Goal: Information Seeking & Learning: Learn about a topic

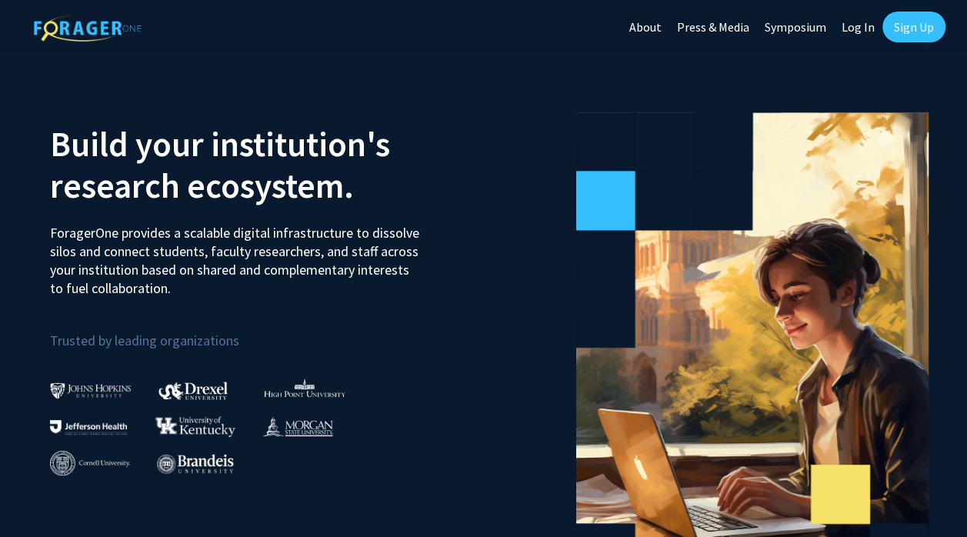
click at [853, 34] on link "Log In" at bounding box center [858, 27] width 48 height 54
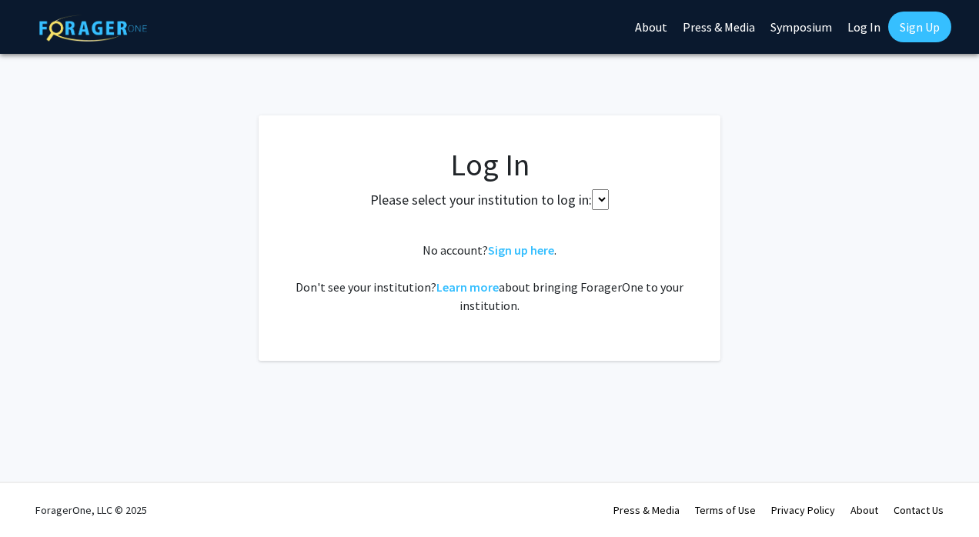
select select
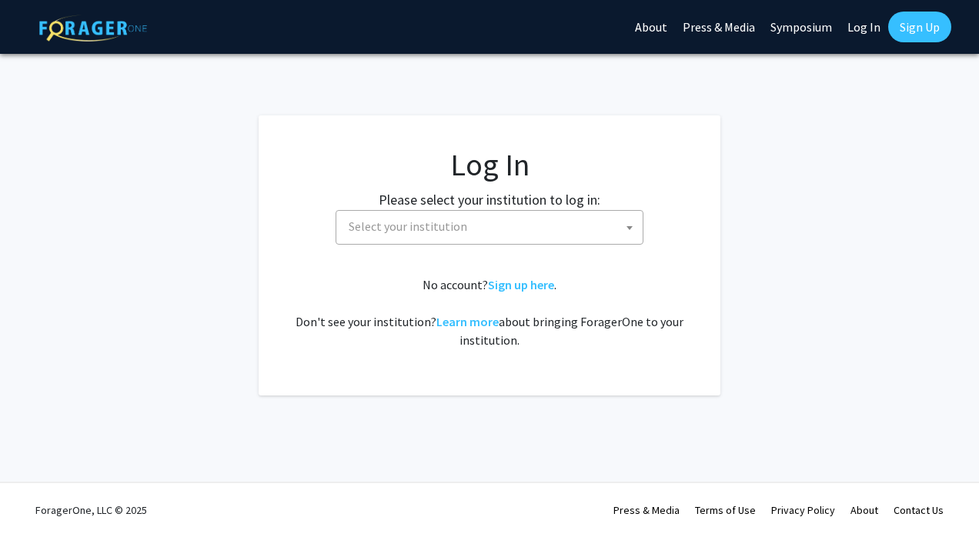
click at [505, 240] on span "Select your institution" at bounding box center [492, 227] width 300 height 32
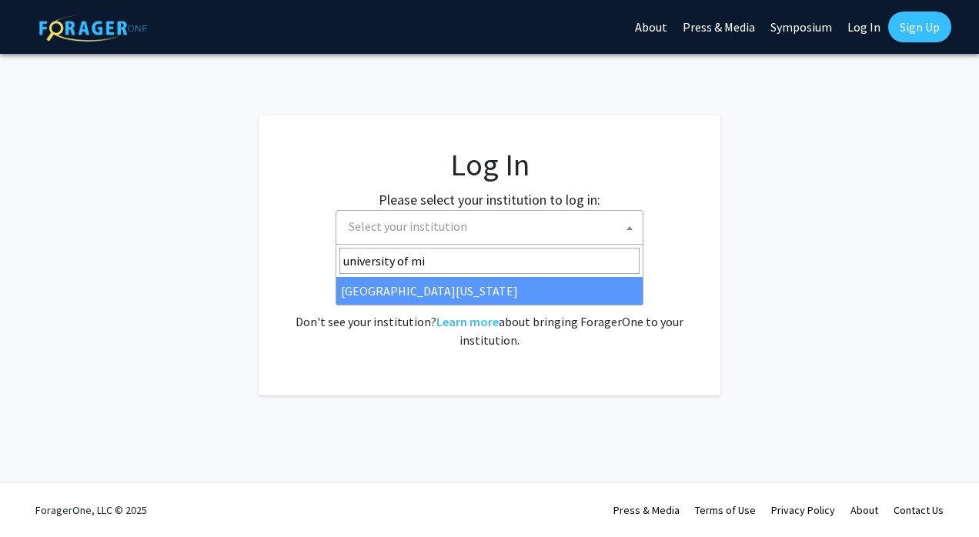
type input "university of mi"
select select "33"
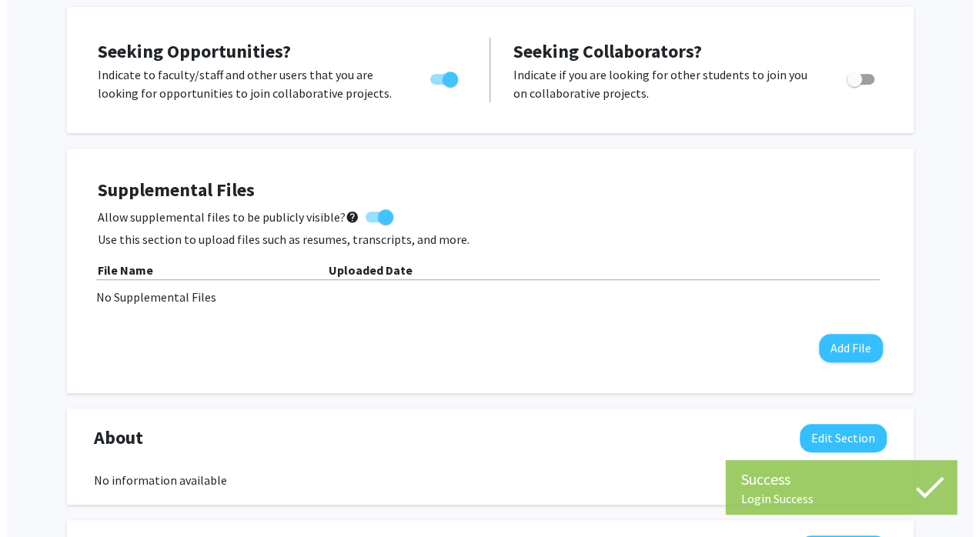
scroll to position [306, 0]
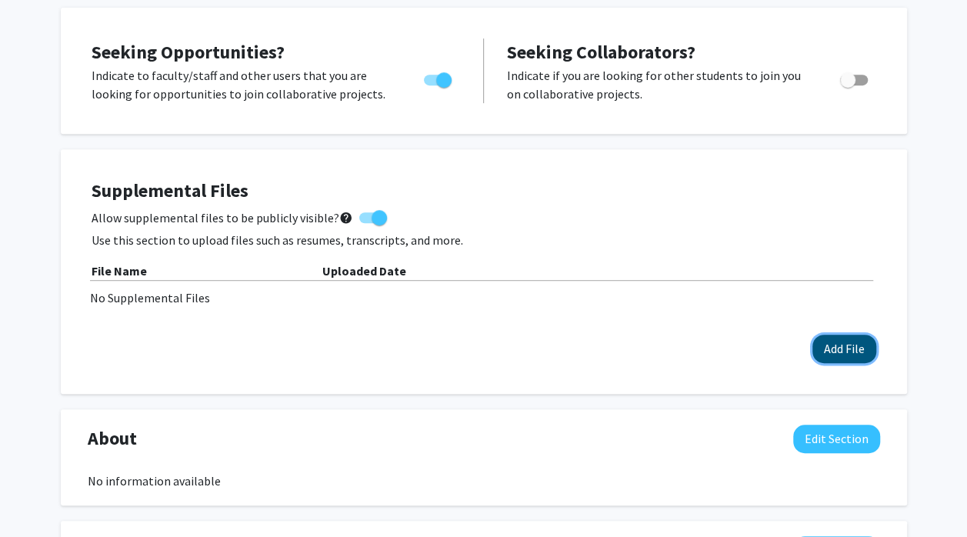
click at [839, 351] on button "Add File" at bounding box center [845, 349] width 64 height 28
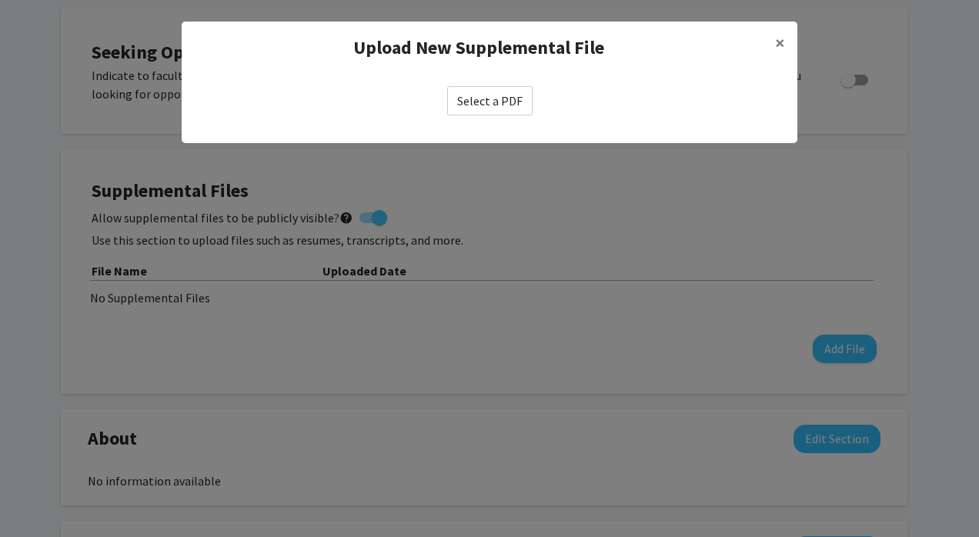
click at [522, 95] on label "Select a PDF" at bounding box center [489, 100] width 85 height 29
click at [0, 0] on input "Select a PDF" at bounding box center [0, 0] width 0 height 0
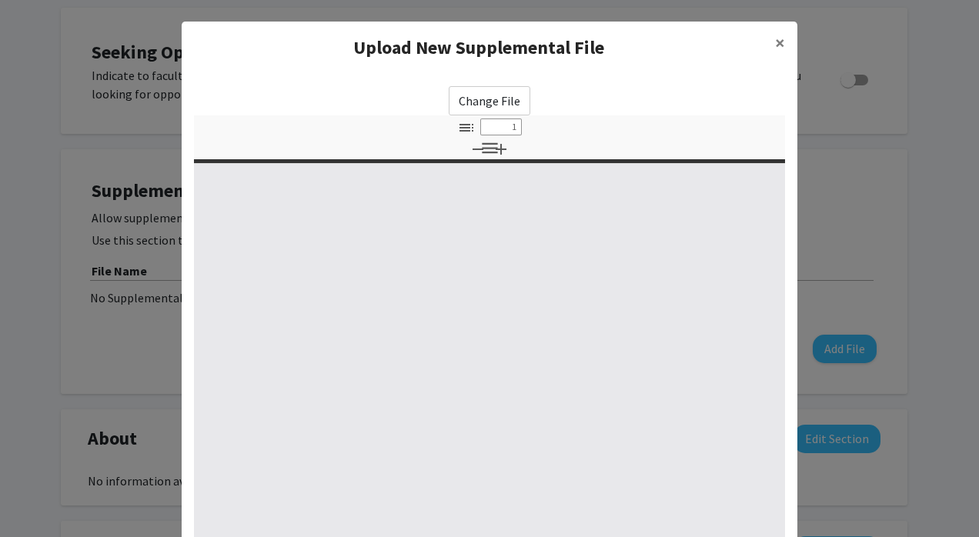
select select "custom"
type input "0"
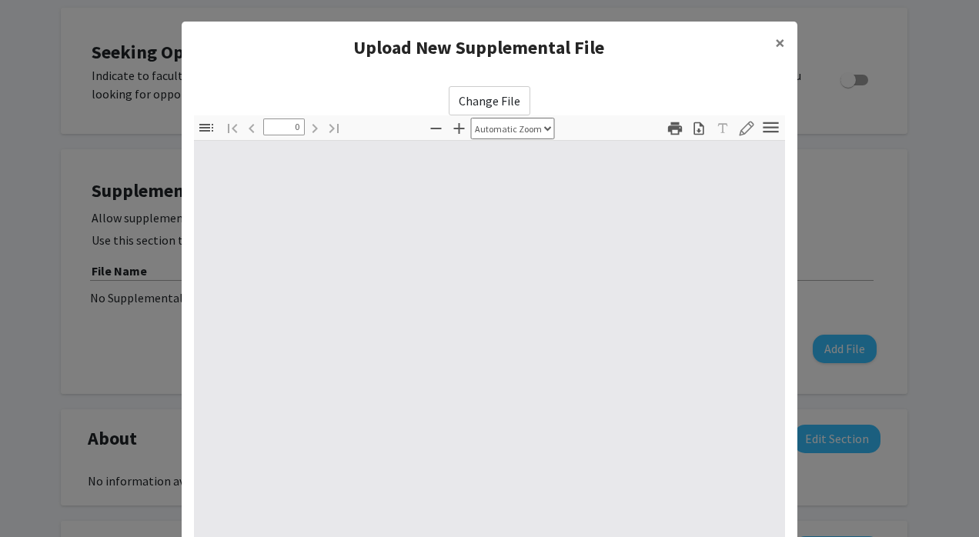
select select "custom"
type input "1"
select select "auto"
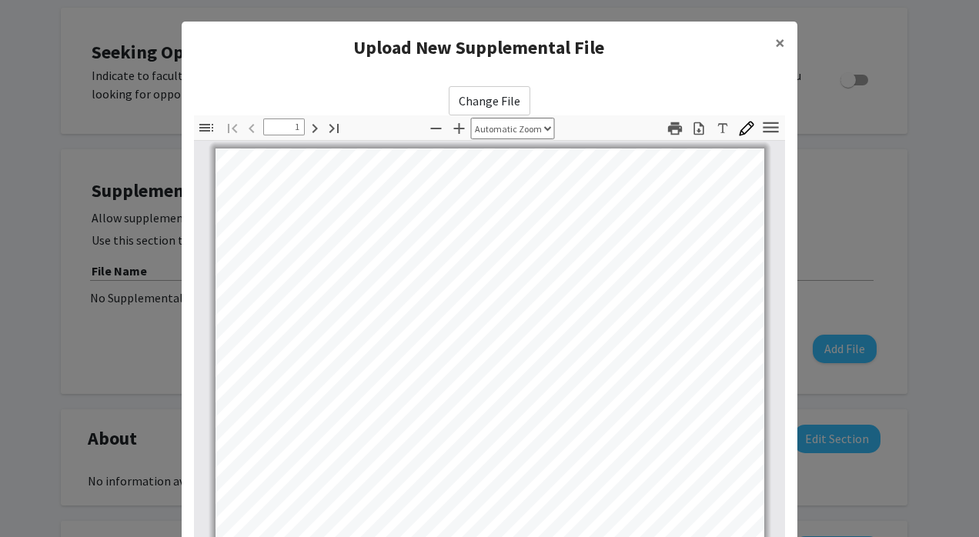
scroll to position [0, 0]
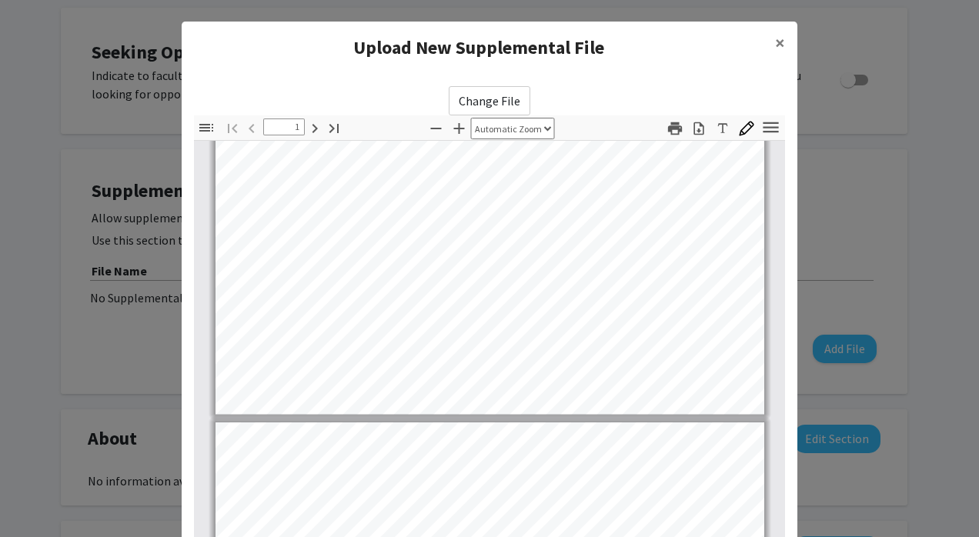
type input "2"
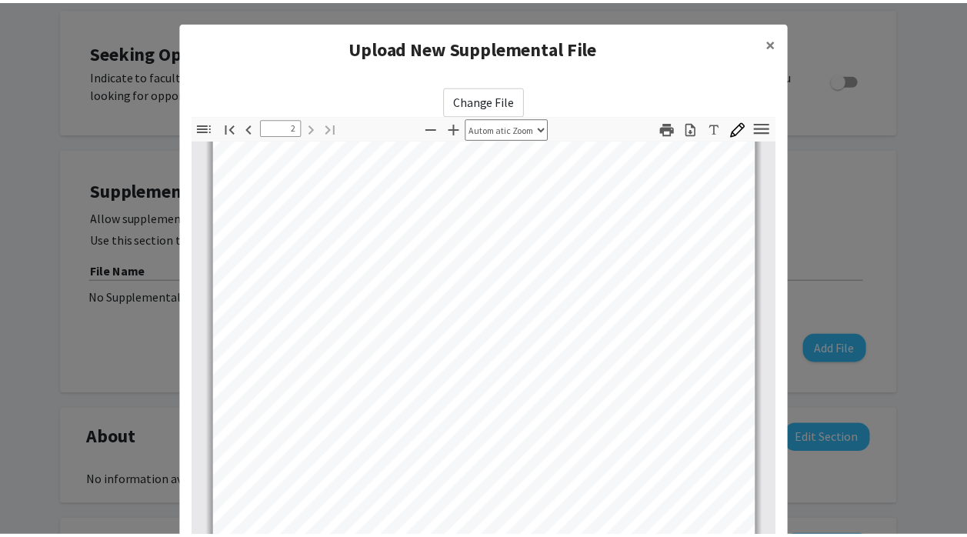
scroll to position [813, 0]
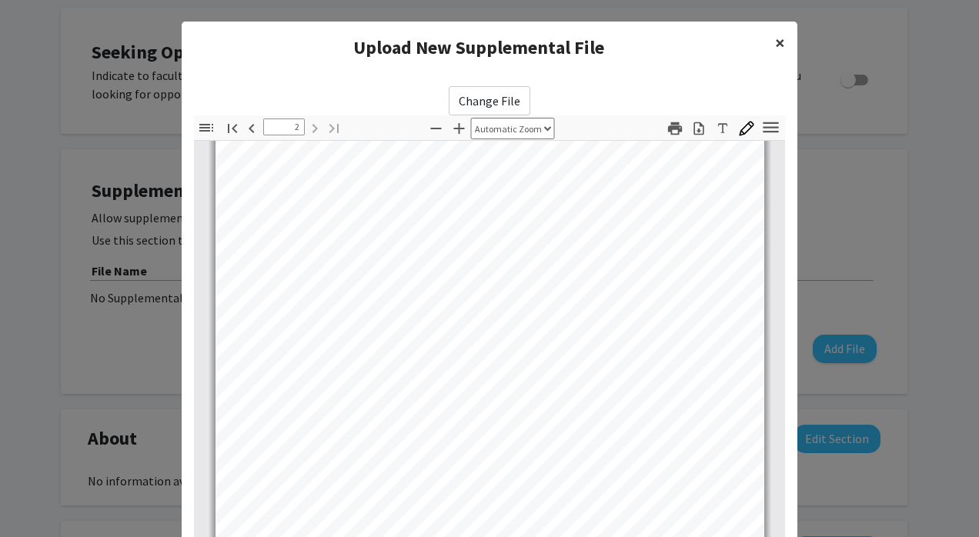
click at [767, 42] on button "×" at bounding box center [780, 43] width 35 height 43
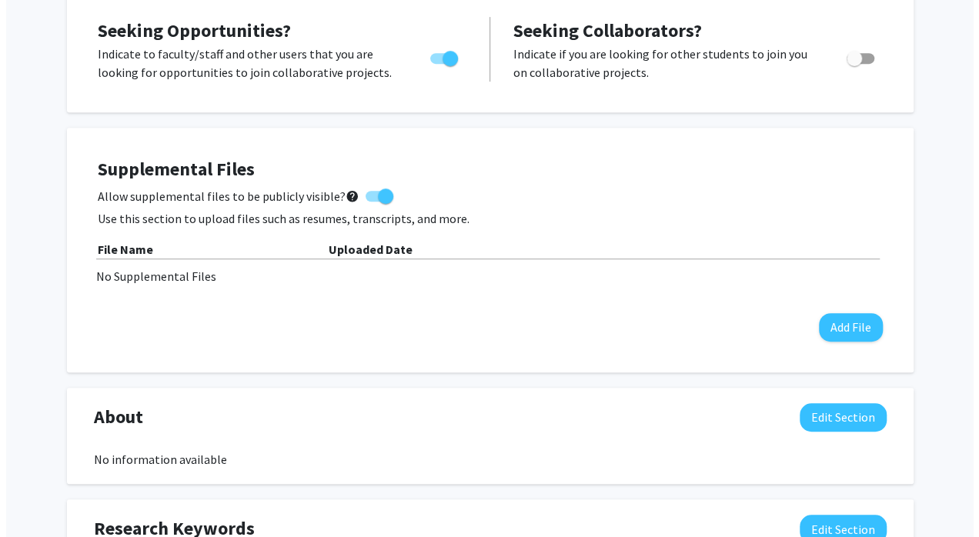
scroll to position [329, 0]
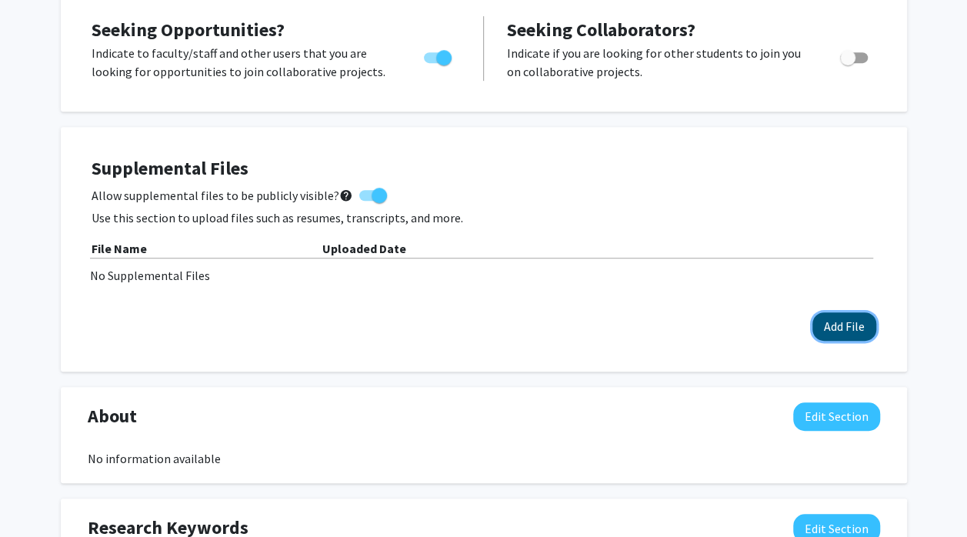
click at [826, 337] on button "Add File" at bounding box center [845, 326] width 64 height 28
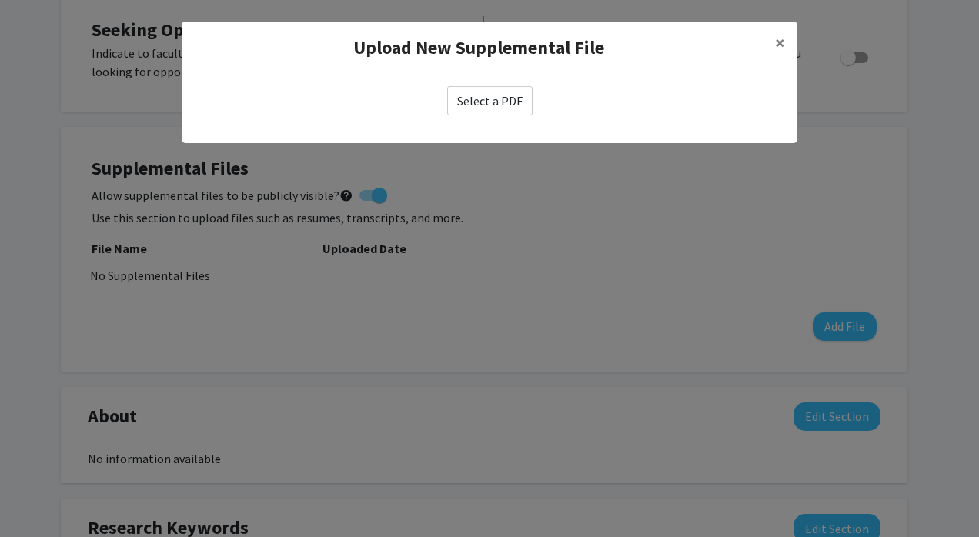
click at [499, 109] on label "Select a PDF" at bounding box center [489, 100] width 85 height 29
click at [0, 0] on input "Select a PDF" at bounding box center [0, 0] width 0 height 0
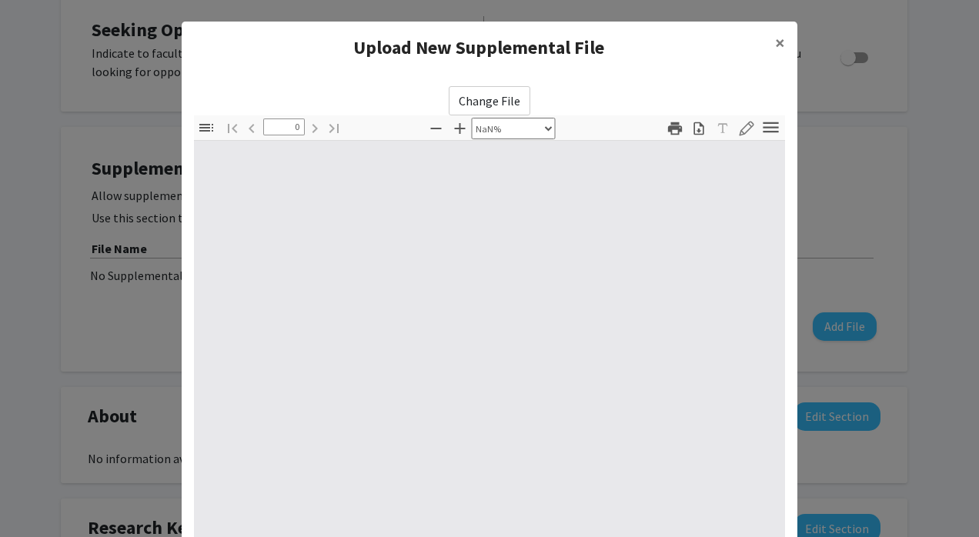
select select "auto"
type input "1"
select select "auto"
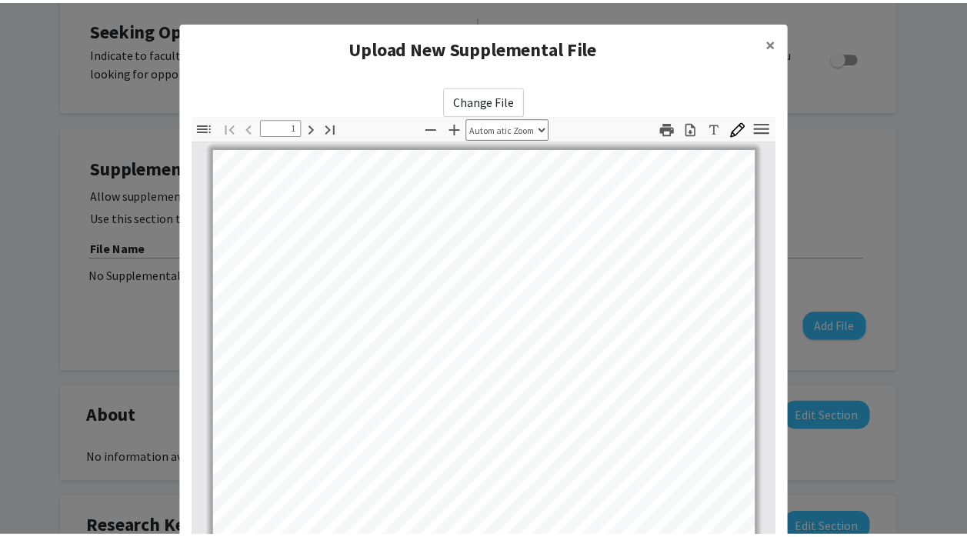
scroll to position [191, 0]
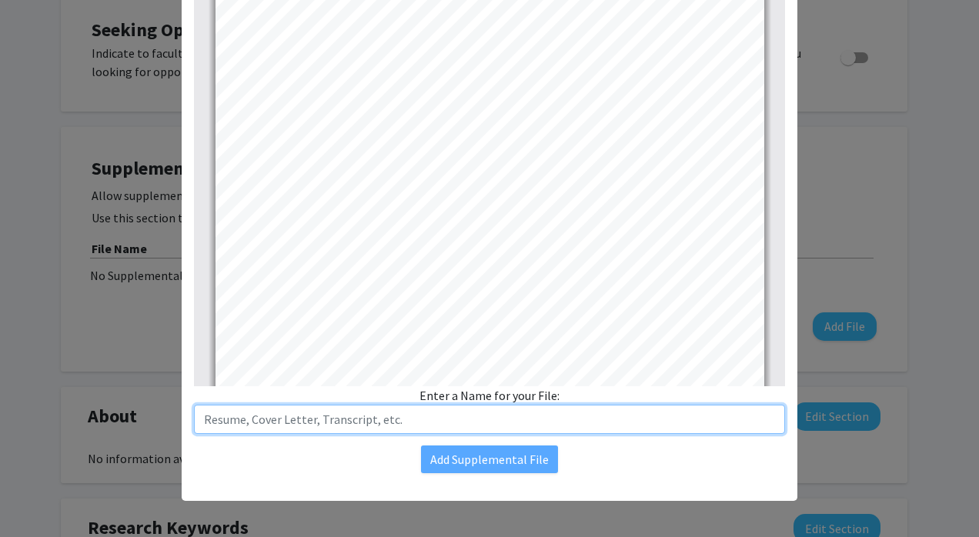
click at [508, 411] on input "text" at bounding box center [489, 419] width 591 height 29
type input "Resume"
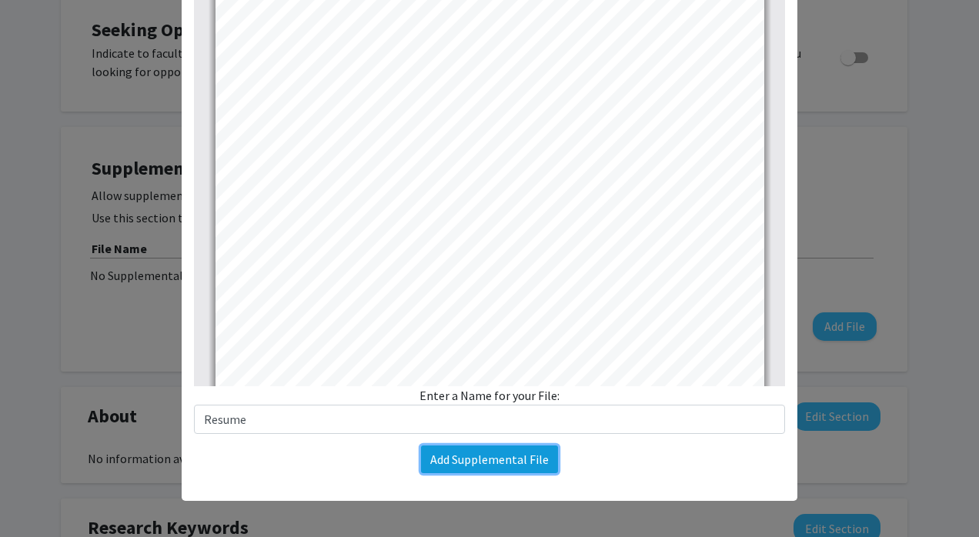
click at [476, 457] on button "Add Supplemental File" at bounding box center [489, 460] width 137 height 28
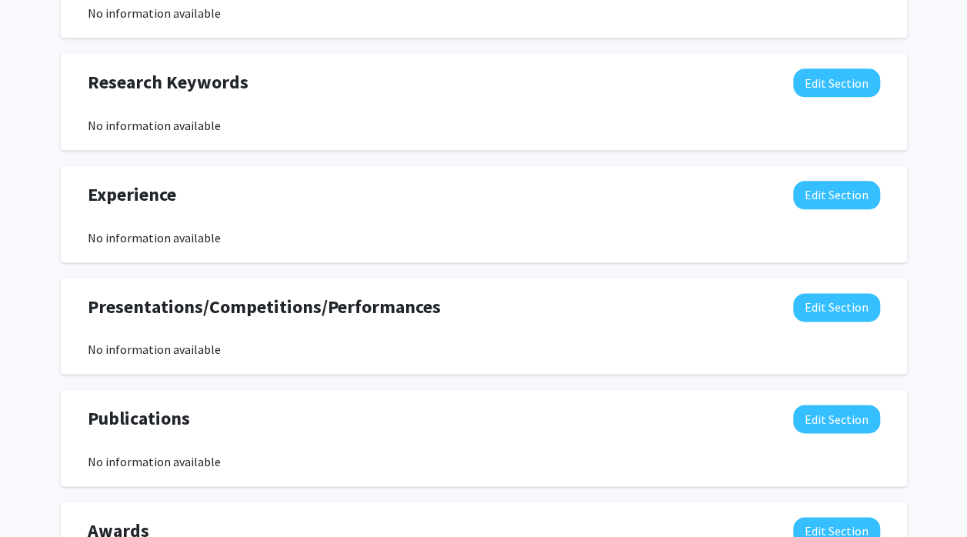
scroll to position [801, 0]
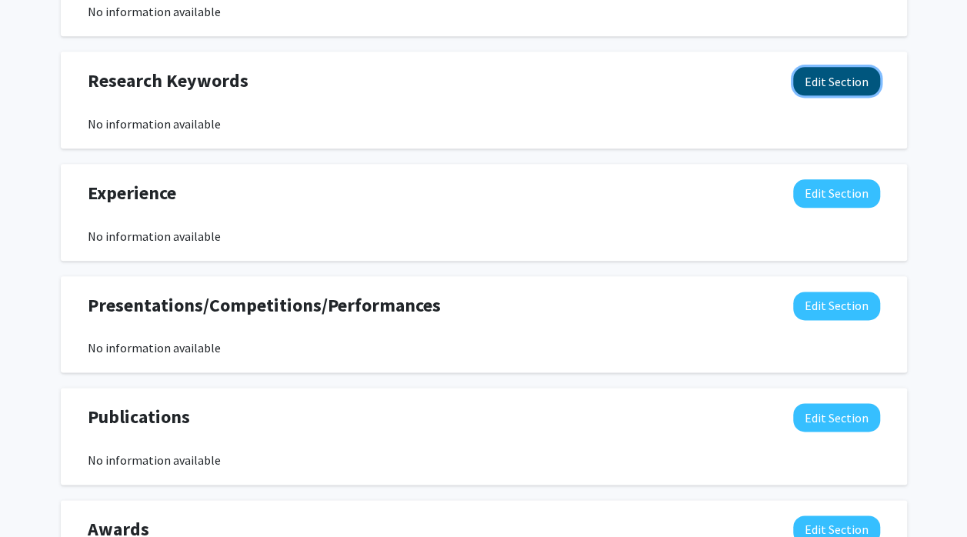
click at [830, 85] on button "Edit Section" at bounding box center [836, 81] width 87 height 28
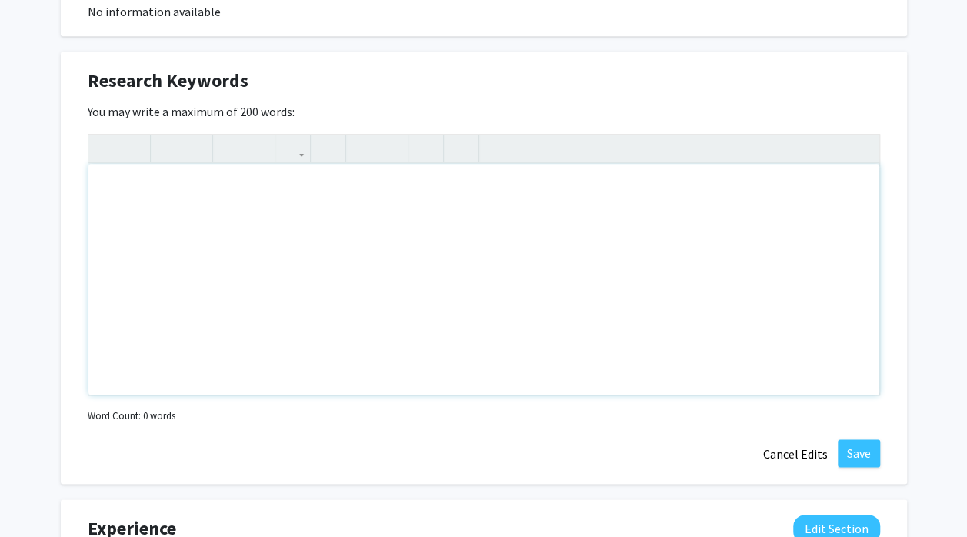
click at [482, 175] on div "Note to users with screen readers: Please deactivate our accessibility plugin f…" at bounding box center [483, 279] width 791 height 231
click at [791, 459] on button "Cancel Edits" at bounding box center [795, 453] width 85 height 29
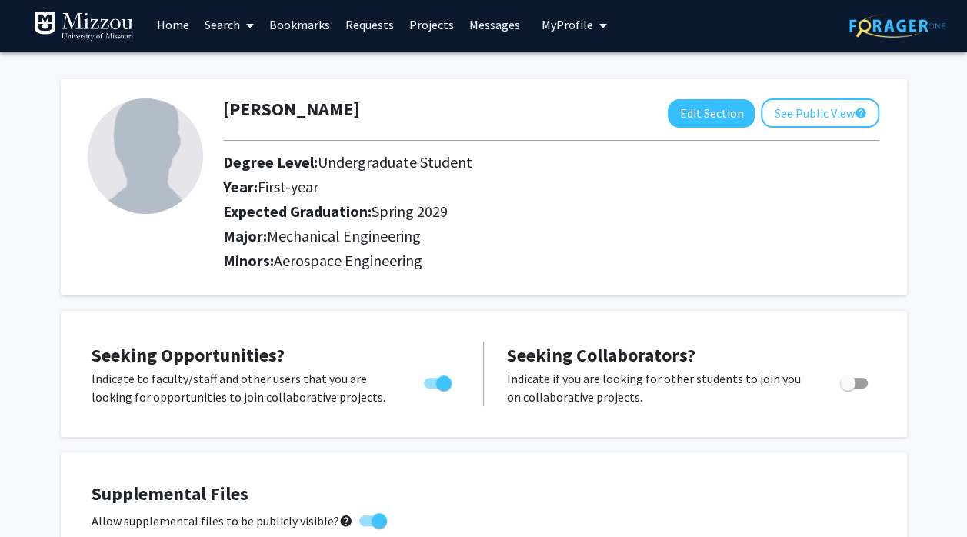
scroll to position [0, 0]
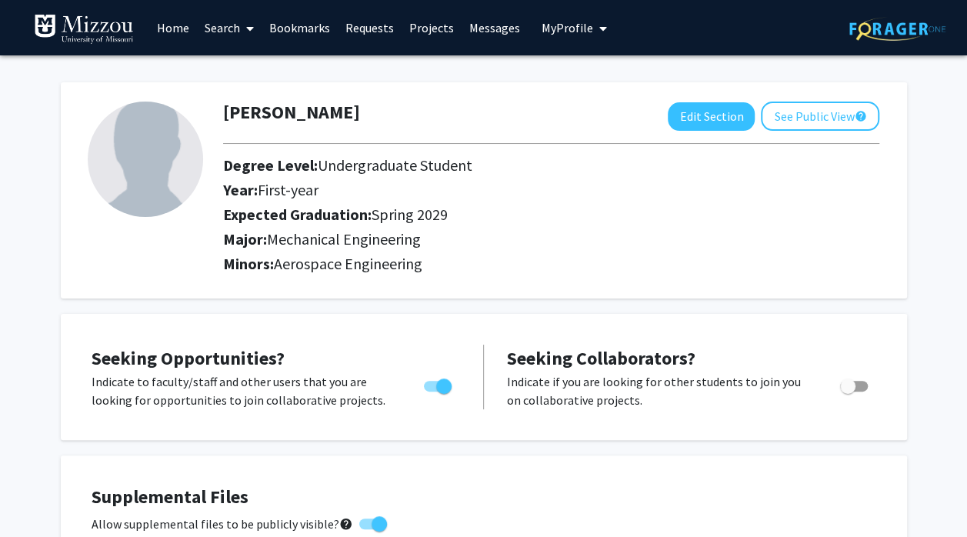
click at [427, 28] on link "Projects" at bounding box center [432, 28] width 60 height 54
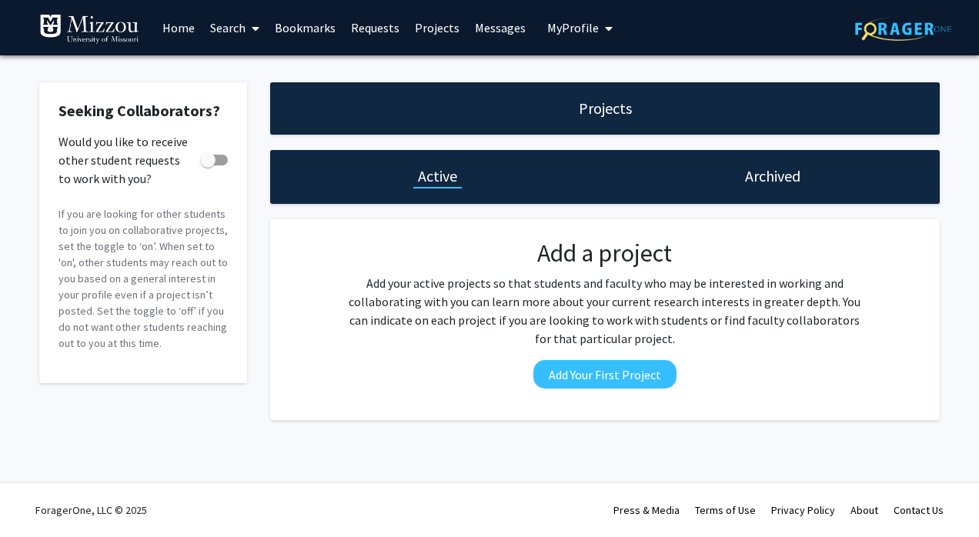
click at [369, 35] on link "Requests" at bounding box center [375, 28] width 64 height 54
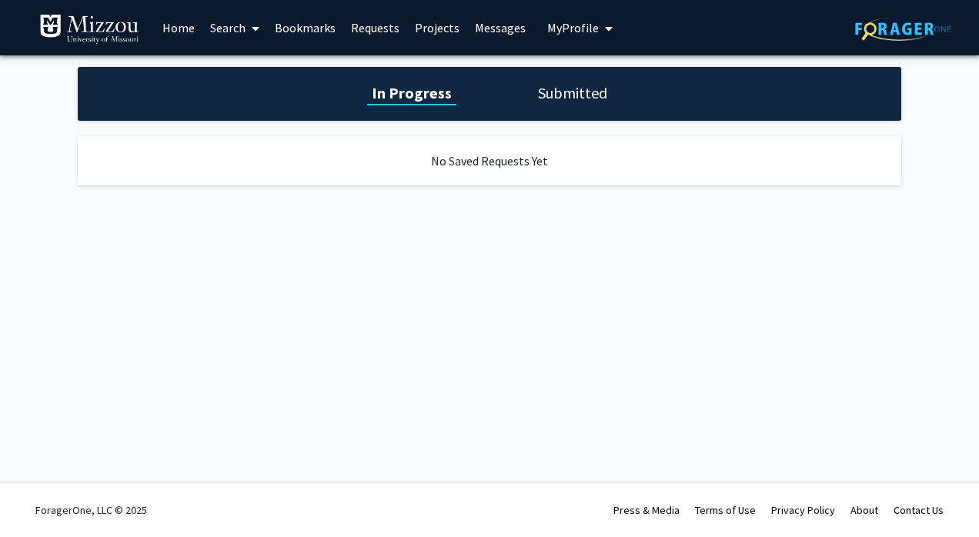
click at [333, 29] on link "Bookmarks" at bounding box center [305, 28] width 76 height 54
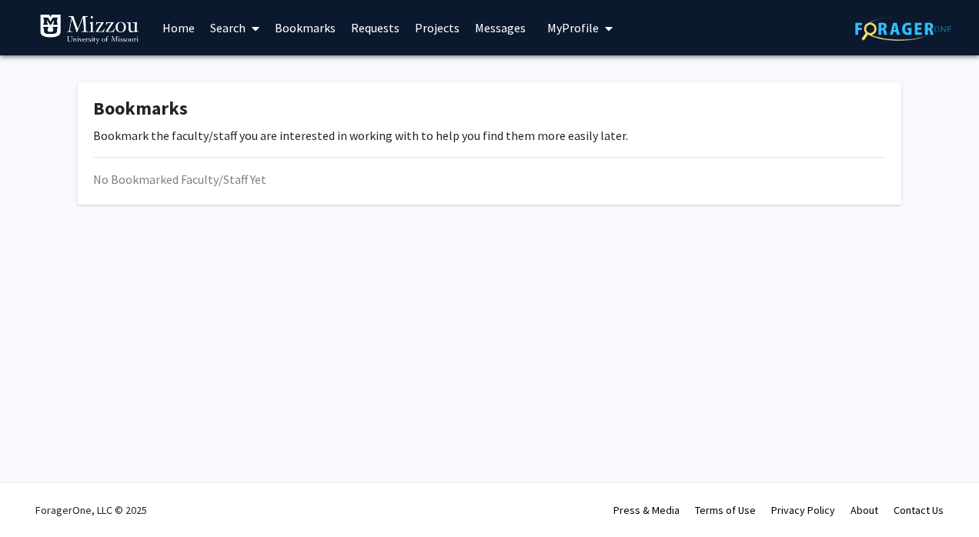
click at [497, 32] on link "Messages" at bounding box center [500, 28] width 66 height 54
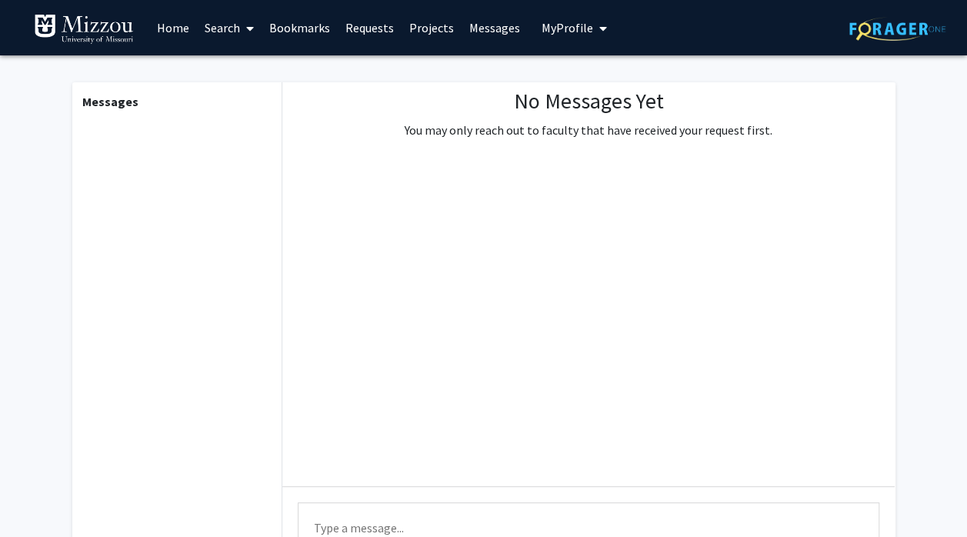
click at [578, 29] on span "My Profile" at bounding box center [568, 27] width 52 height 15
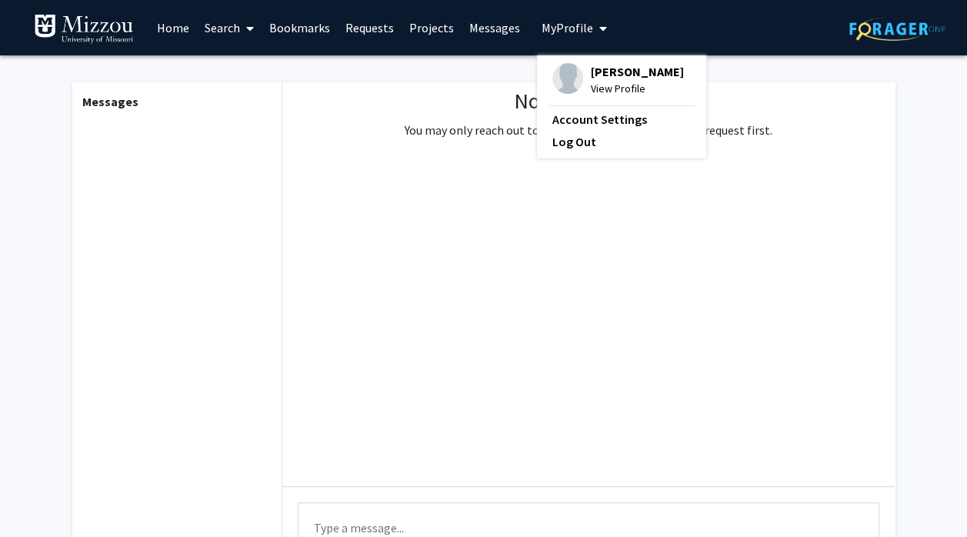
click at [240, 31] on link "Search" at bounding box center [229, 28] width 65 height 54
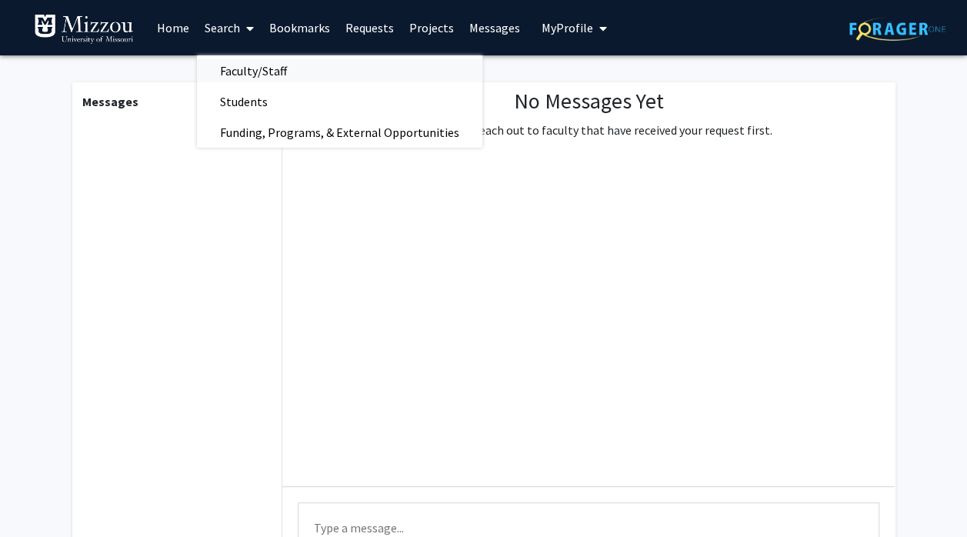
click at [294, 72] on span "Faculty/Staff" at bounding box center [253, 70] width 113 height 31
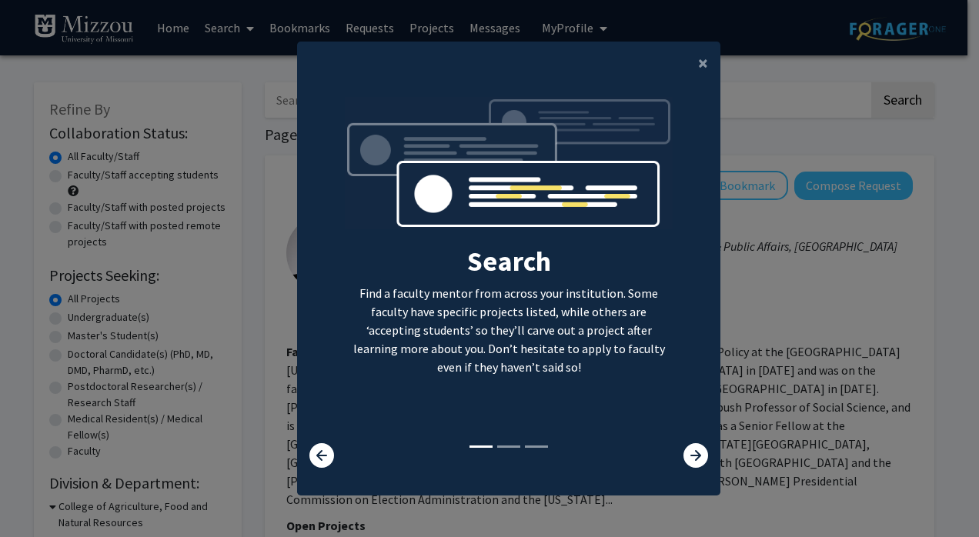
click at [676, 462] on div at bounding box center [684, 455] width 70 height 25
click at [699, 449] on icon at bounding box center [695, 455] width 25 height 25
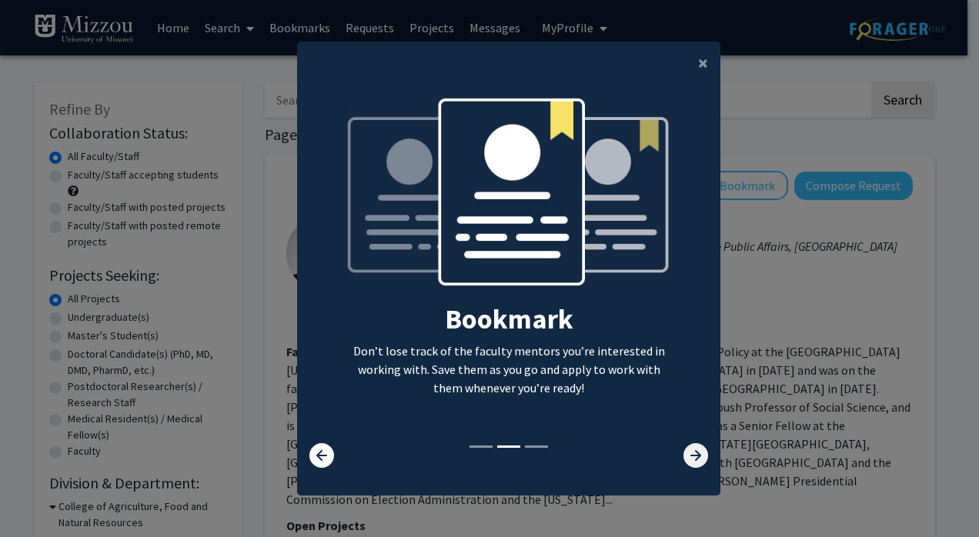
click at [699, 449] on icon at bounding box center [695, 455] width 25 height 25
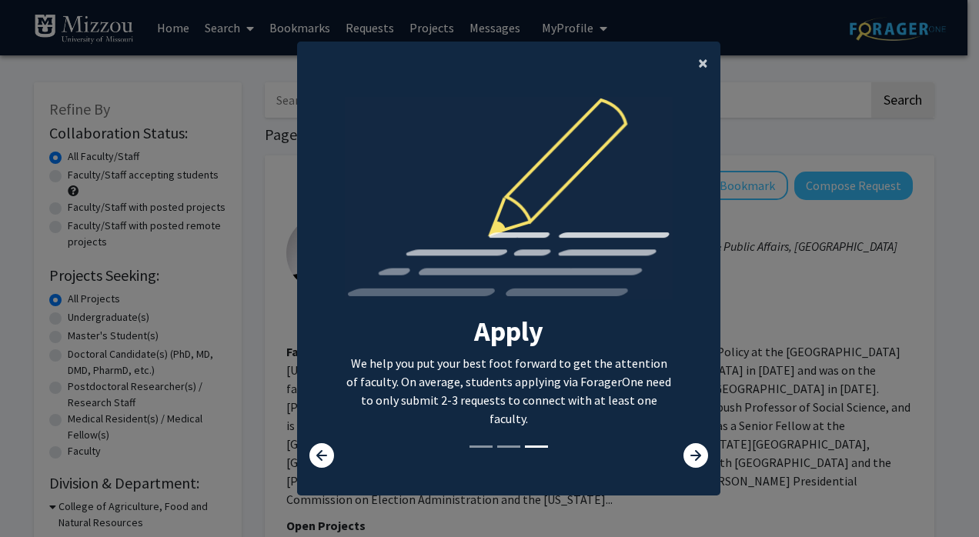
click at [689, 55] on button "×" at bounding box center [703, 63] width 35 height 43
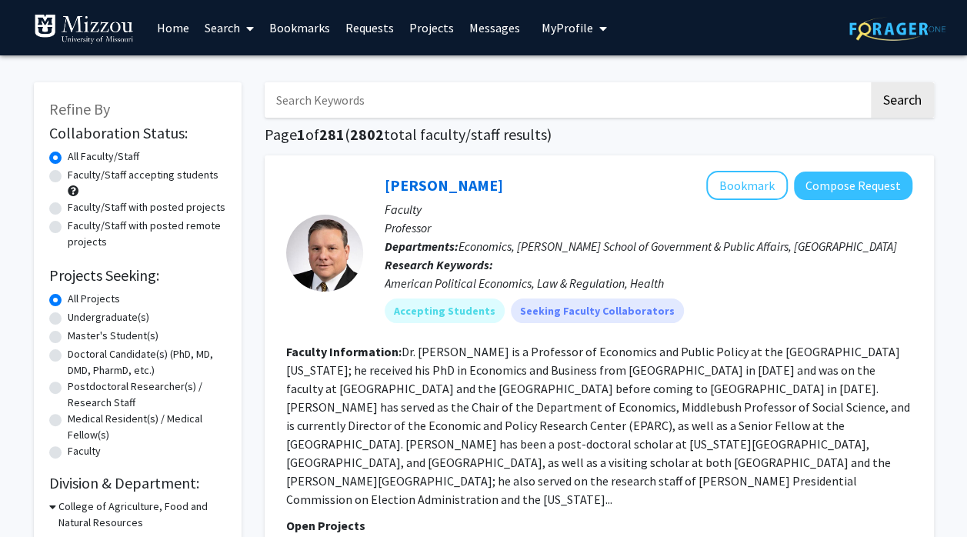
click at [502, 107] on input "Search Keywords" at bounding box center [567, 99] width 604 height 35
type input "mizzou"
click at [871, 82] on button "Search" at bounding box center [902, 99] width 63 height 35
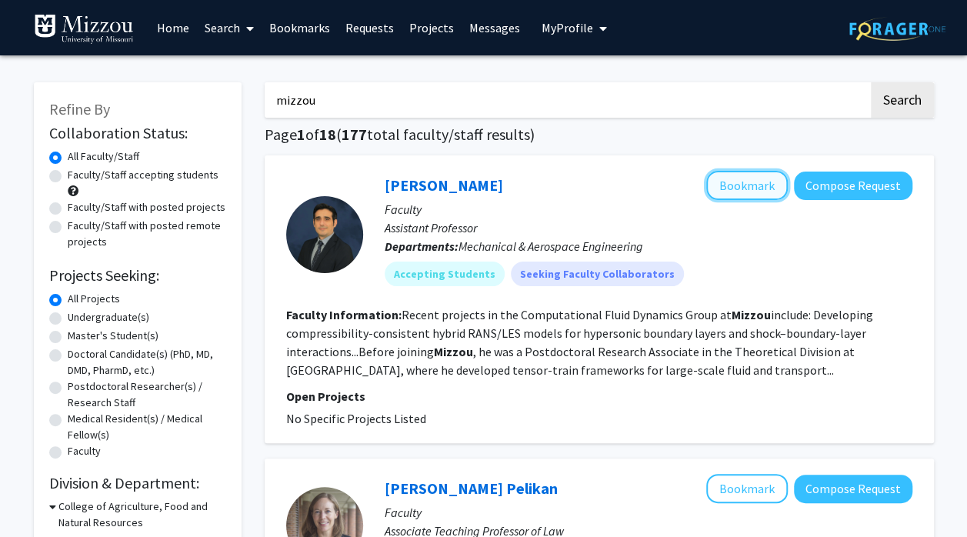
click at [734, 182] on button "Bookmark" at bounding box center [747, 185] width 82 height 29
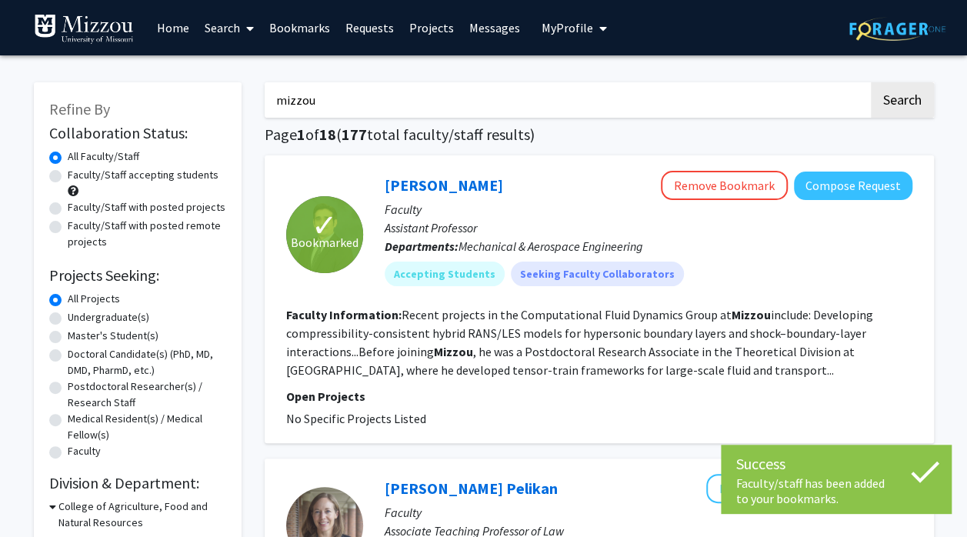
click at [68, 315] on label "Undergraduate(s)" at bounding box center [109, 317] width 82 height 16
click at [68, 315] on input "Undergraduate(s)" at bounding box center [73, 314] width 10 height 10
radio input "true"
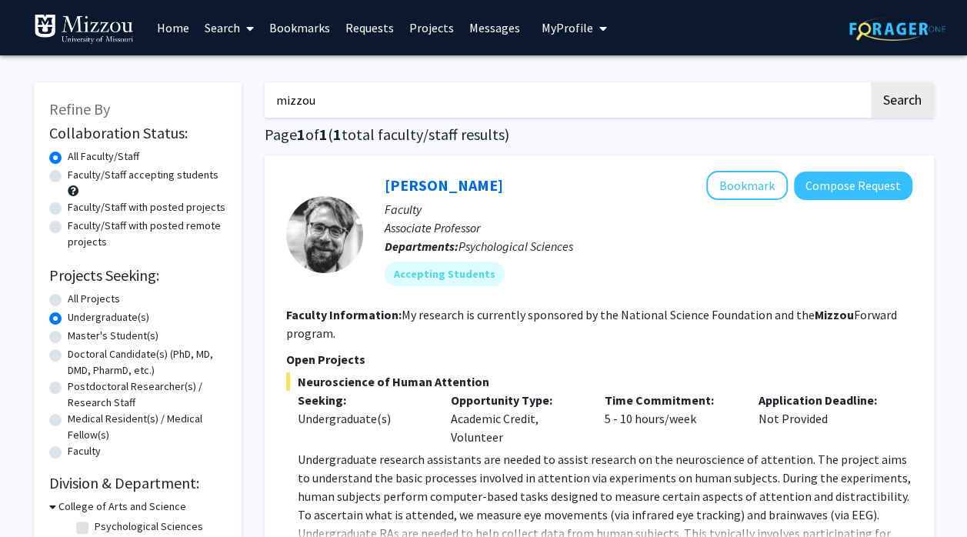
click at [68, 302] on label "All Projects" at bounding box center [94, 299] width 52 height 16
click at [68, 301] on input "All Projects" at bounding box center [73, 296] width 10 height 10
radio input "true"
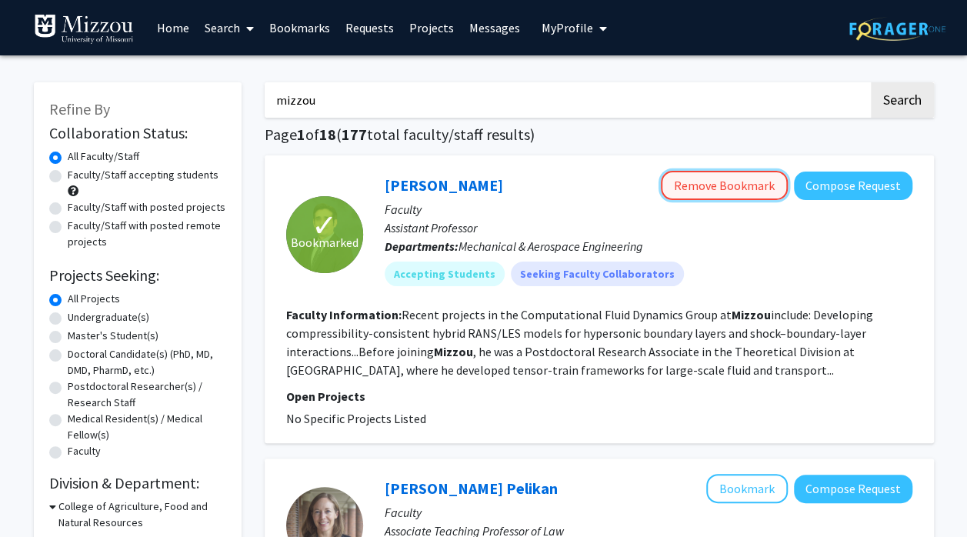
click at [693, 192] on button "Remove Bookmark" at bounding box center [724, 185] width 127 height 29
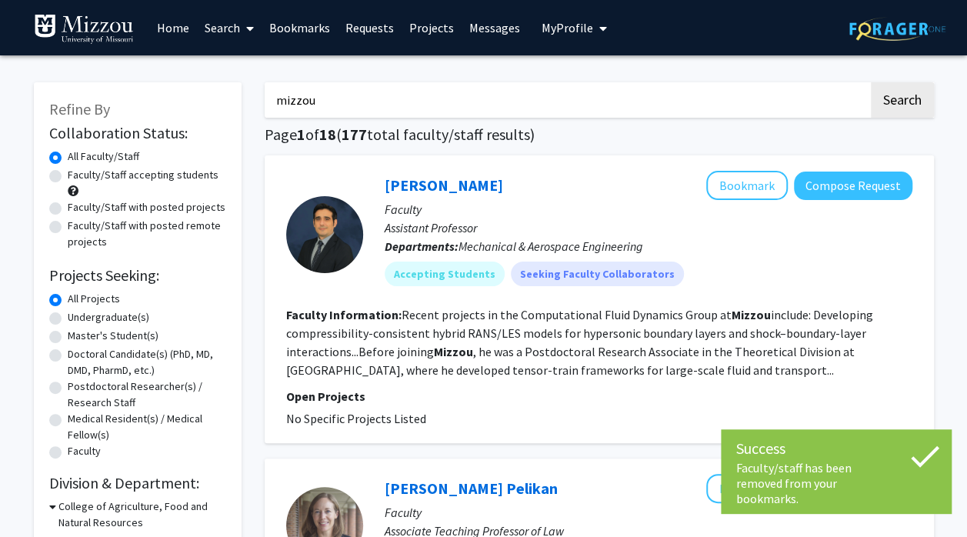
click at [68, 320] on label "Undergraduate(s)" at bounding box center [109, 317] width 82 height 16
click at [68, 319] on input "Undergraduate(s)" at bounding box center [73, 314] width 10 height 10
radio input "true"
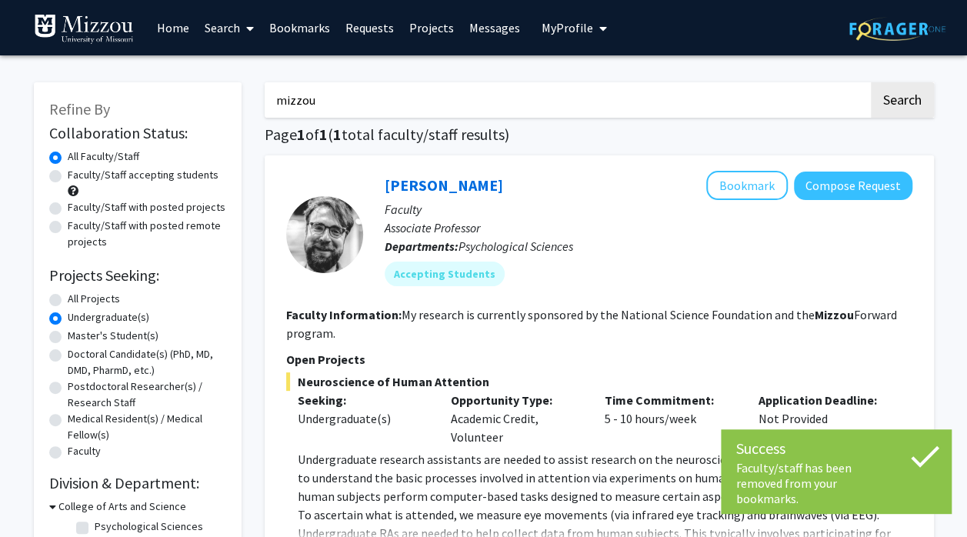
click at [414, 107] on input "mizzou" at bounding box center [567, 99] width 604 height 35
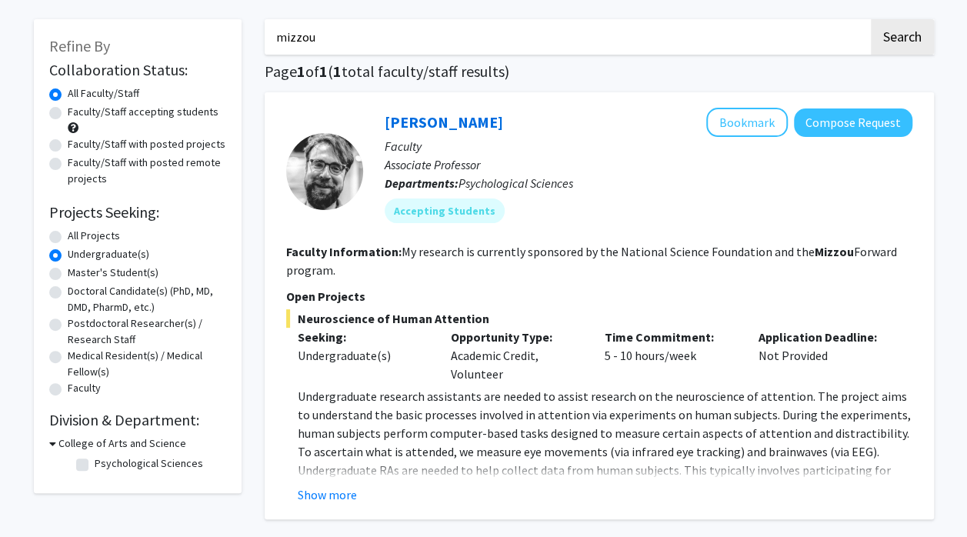
scroll to position [111, 0]
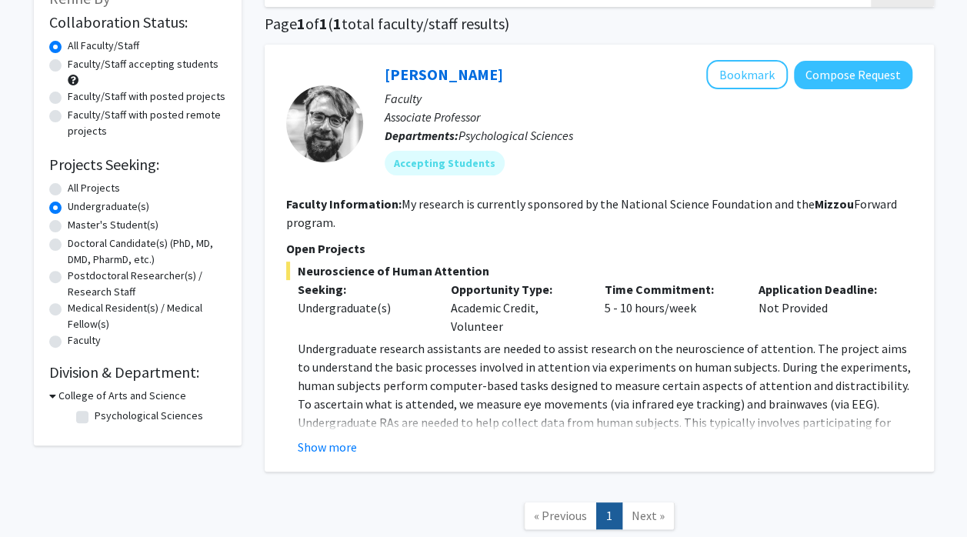
click at [68, 229] on label "Master's Student(s)" at bounding box center [113, 225] width 91 height 16
click at [68, 227] on input "Master's Student(s)" at bounding box center [73, 222] width 10 height 10
radio input "true"
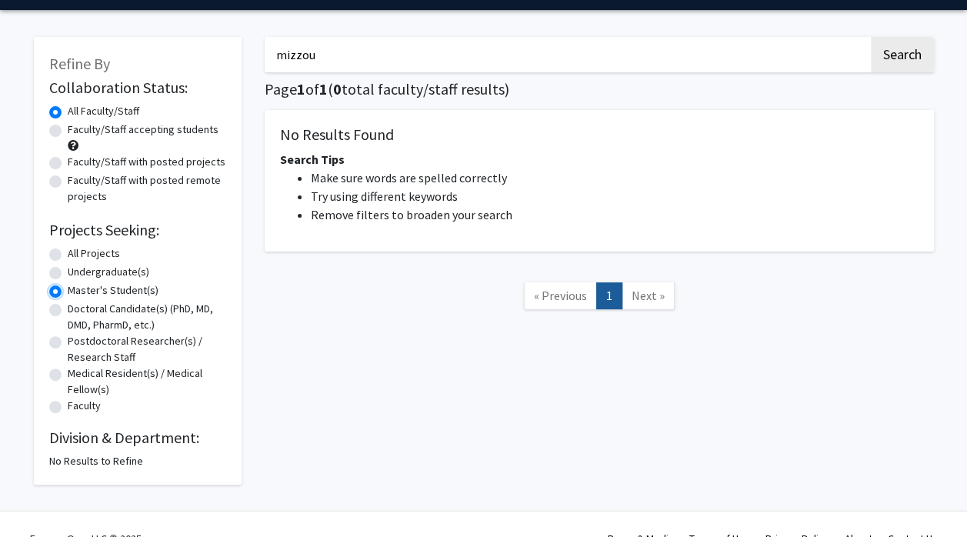
scroll to position [46, 0]
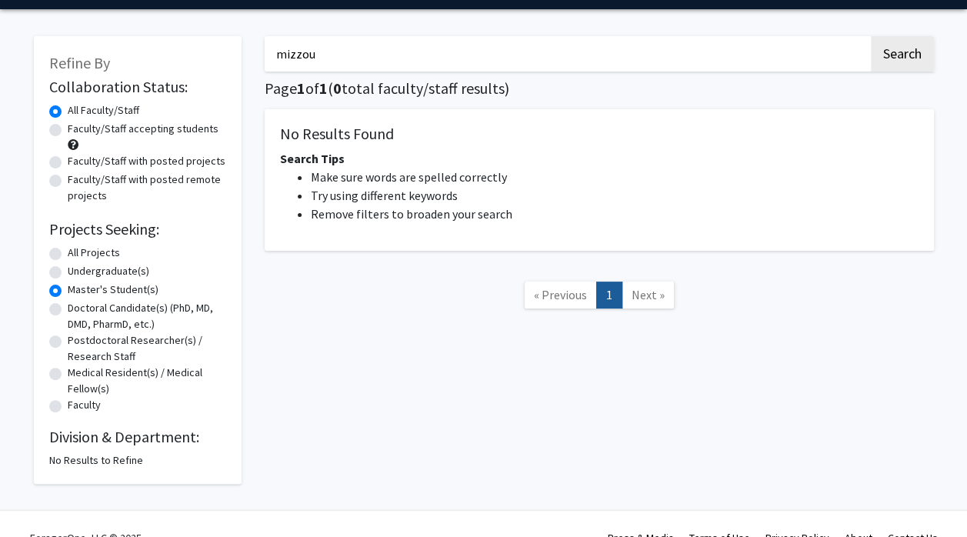
click at [68, 306] on label "Doctoral Candidate(s) (PhD, MD, DMD, PharmD, etc.)" at bounding box center [147, 316] width 159 height 32
click at [68, 306] on input "Doctoral Candidate(s) (PhD, MD, DMD, PharmD, etc.)" at bounding box center [73, 305] width 10 height 10
radio input "true"
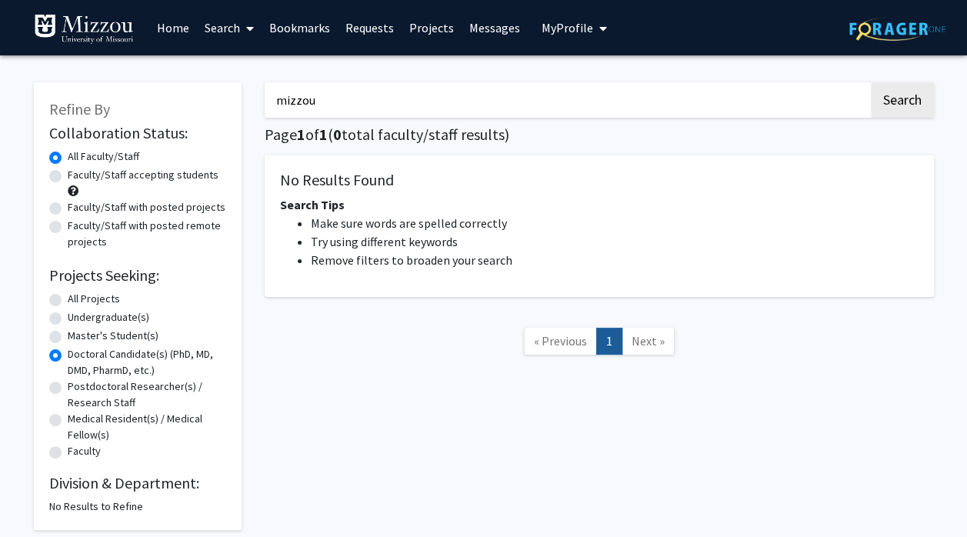
click at [68, 388] on label "Postdoctoral Researcher(s) / Research Staff" at bounding box center [147, 395] width 159 height 32
click at [68, 388] on input "Postdoctoral Researcher(s) / Research Staff" at bounding box center [73, 384] width 10 height 10
radio input "true"
click at [68, 419] on label "Medical Resident(s) / Medical Fellow(s)" at bounding box center [147, 427] width 159 height 32
click at [68, 419] on input "Medical Resident(s) / Medical Fellow(s)" at bounding box center [73, 416] width 10 height 10
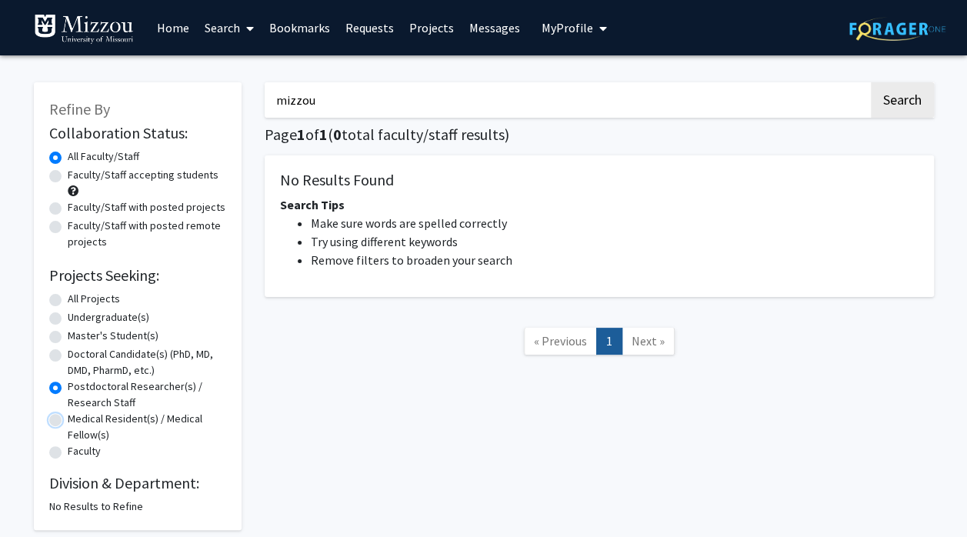
radio input "true"
click at [68, 294] on label "All Projects" at bounding box center [94, 299] width 52 height 16
click at [68, 294] on input "All Projects" at bounding box center [73, 296] width 10 height 10
radio input "true"
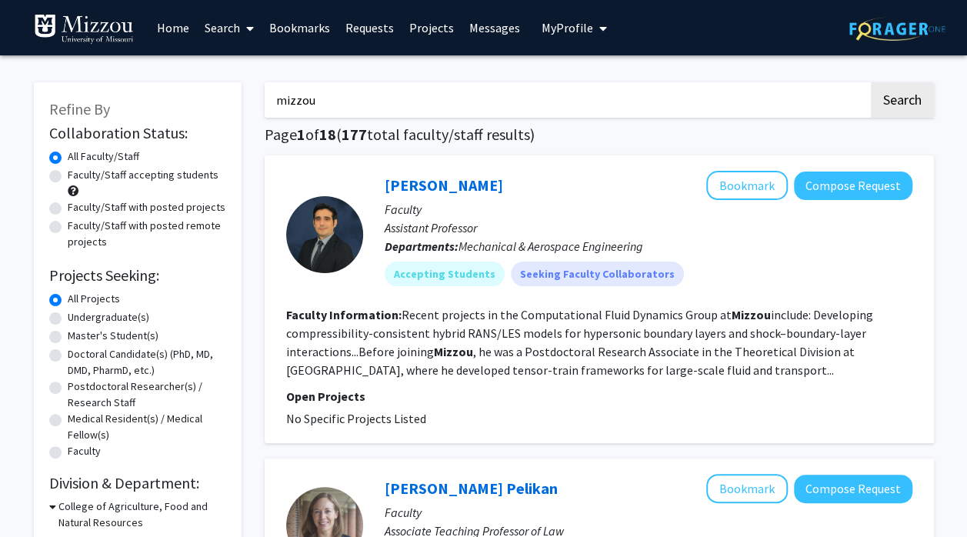
click at [477, 110] on input "mizzou" at bounding box center [567, 99] width 604 height 35
click at [871, 82] on button "Search" at bounding box center [902, 99] width 63 height 35
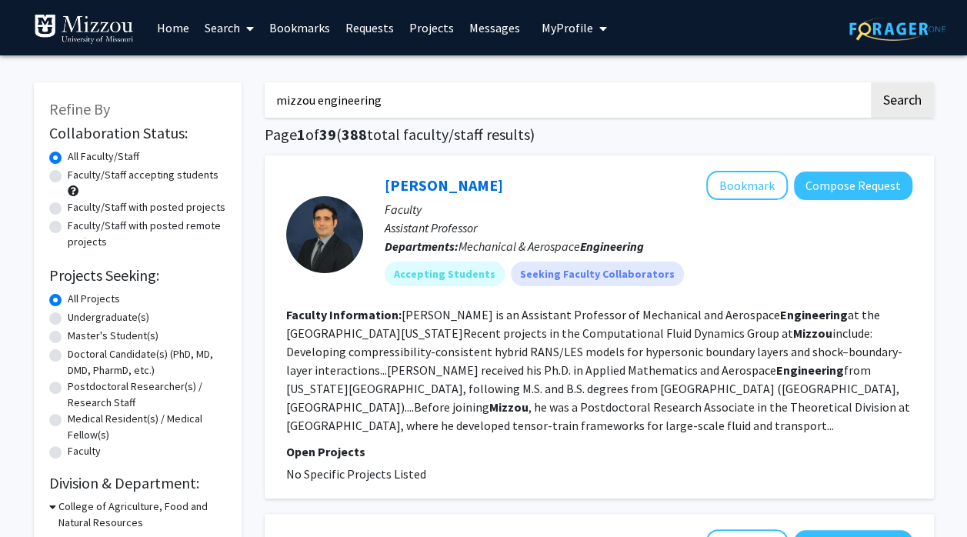
click at [316, 100] on input "mizzou engineering" at bounding box center [567, 99] width 604 height 35
click at [871, 82] on button "Search" at bounding box center [902, 99] width 63 height 35
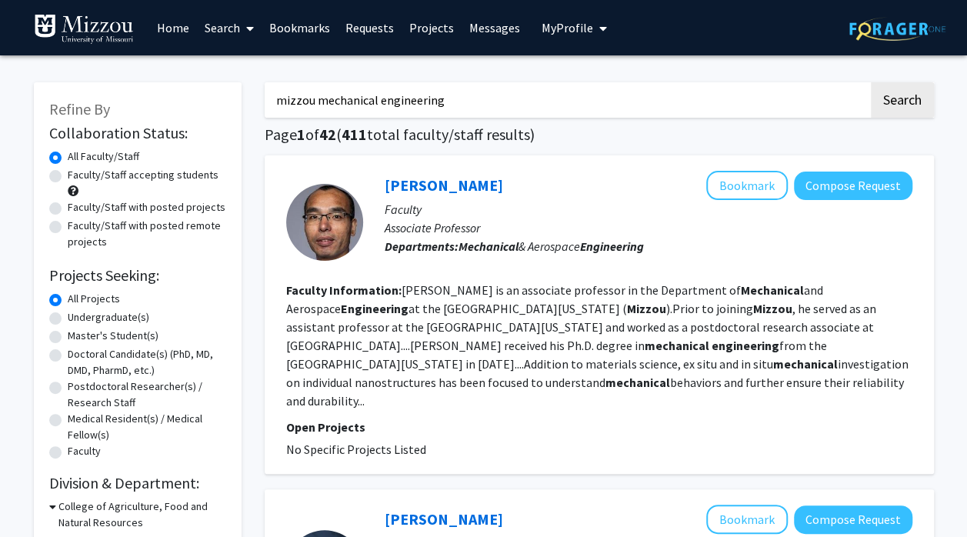
click at [446, 112] on input "mizzou mechanical engineering" at bounding box center [567, 99] width 604 height 35
type input "mizzou mechanical"
click at [871, 82] on button "Search" at bounding box center [902, 99] width 63 height 35
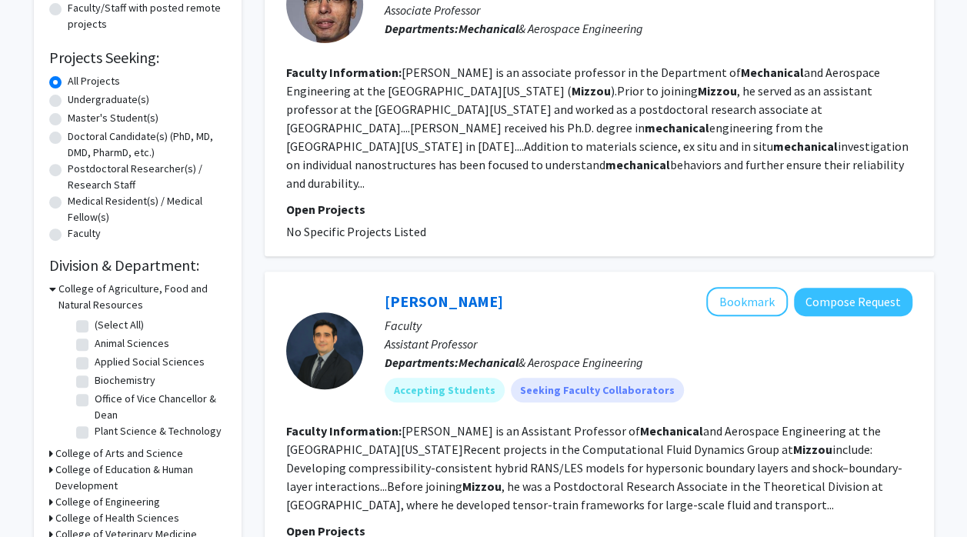
scroll to position [219, 0]
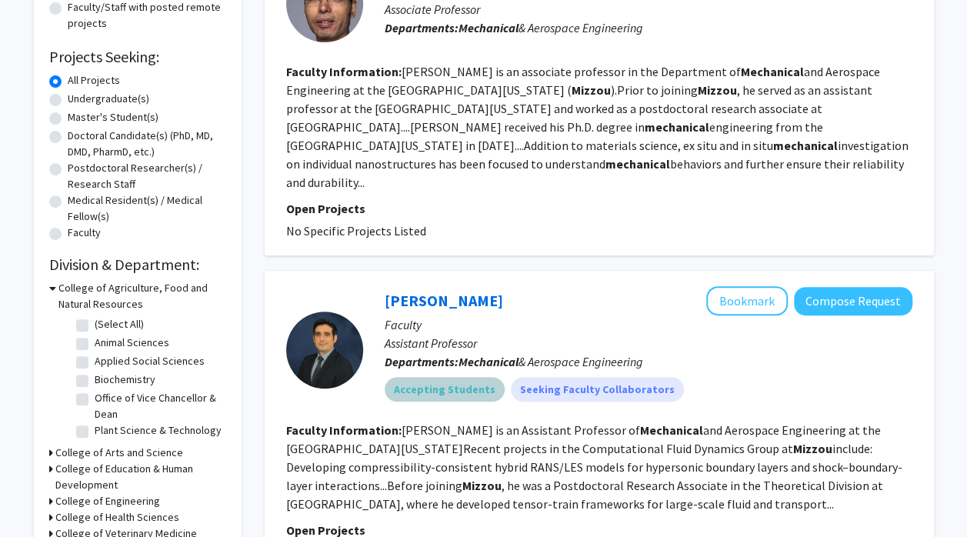
click at [456, 377] on mat-chip "Accepting Students" at bounding box center [445, 389] width 120 height 25
click at [526, 354] on span "Mechanical & Aerospace Engineering" at bounding box center [551, 361] width 185 height 15
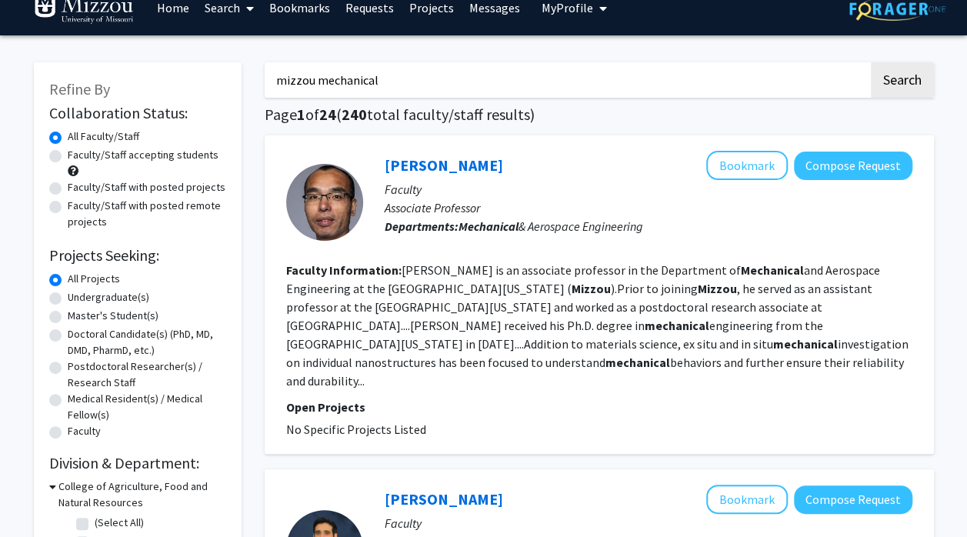
scroll to position [0, 0]
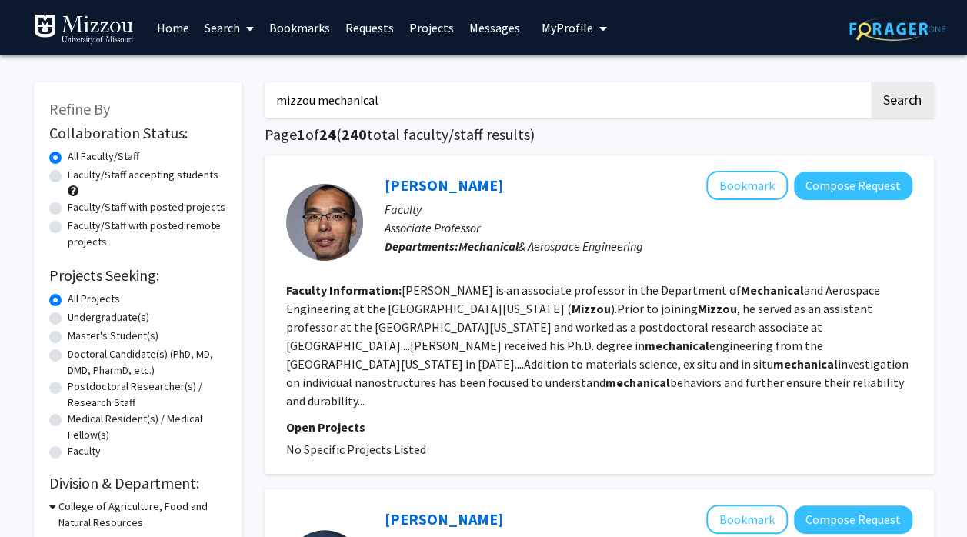
click at [68, 213] on label "Faculty/Staff with posted projects" at bounding box center [147, 207] width 158 height 16
click at [68, 209] on input "Faculty/Staff with posted projects" at bounding box center [73, 204] width 10 height 10
radio input "true"
